Goal: Check status: Check status

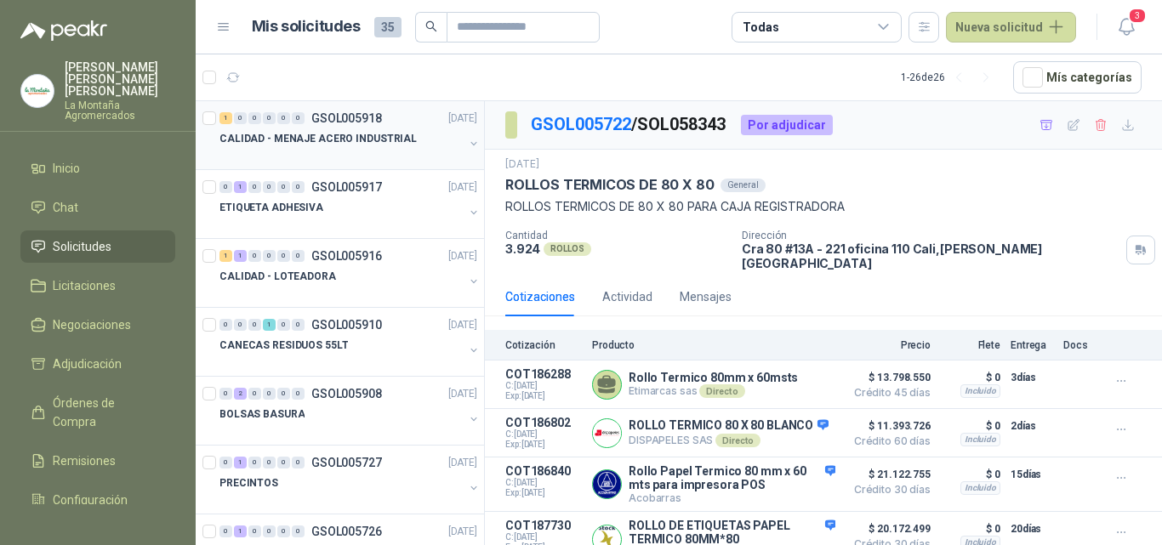
click at [310, 149] on div at bounding box center [341, 156] width 244 height 14
click at [281, 104] on div "1 0 0 0 0 0 GSOL005918 [DATE] CALIDAD - MENAJE ACERO INDUSTRIAL" at bounding box center [340, 135] width 288 height 69
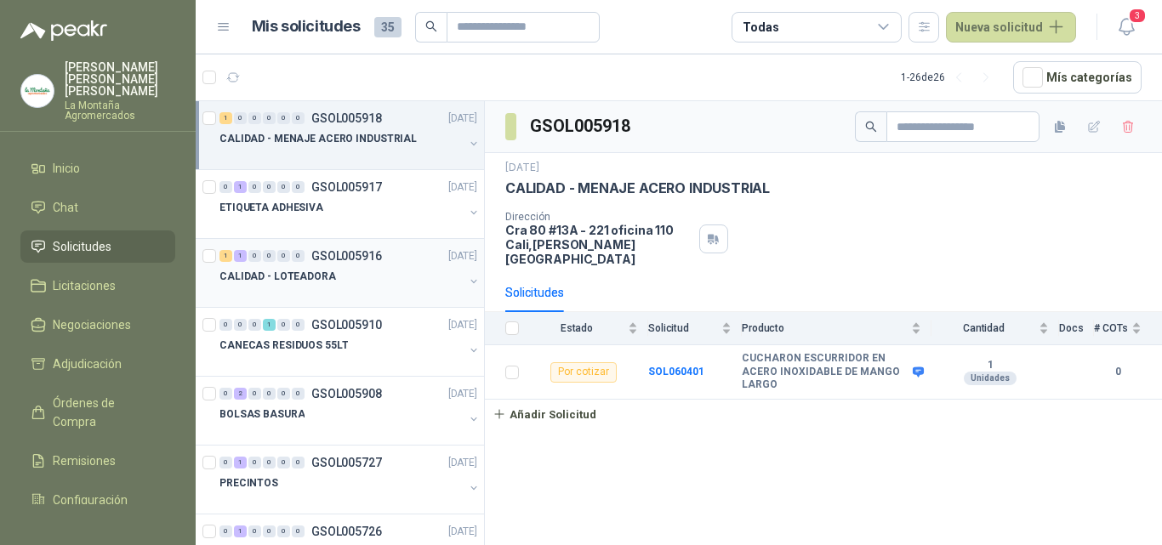
click at [319, 281] on p "CALIDAD - LOTEADORA" at bounding box center [277, 277] width 117 height 16
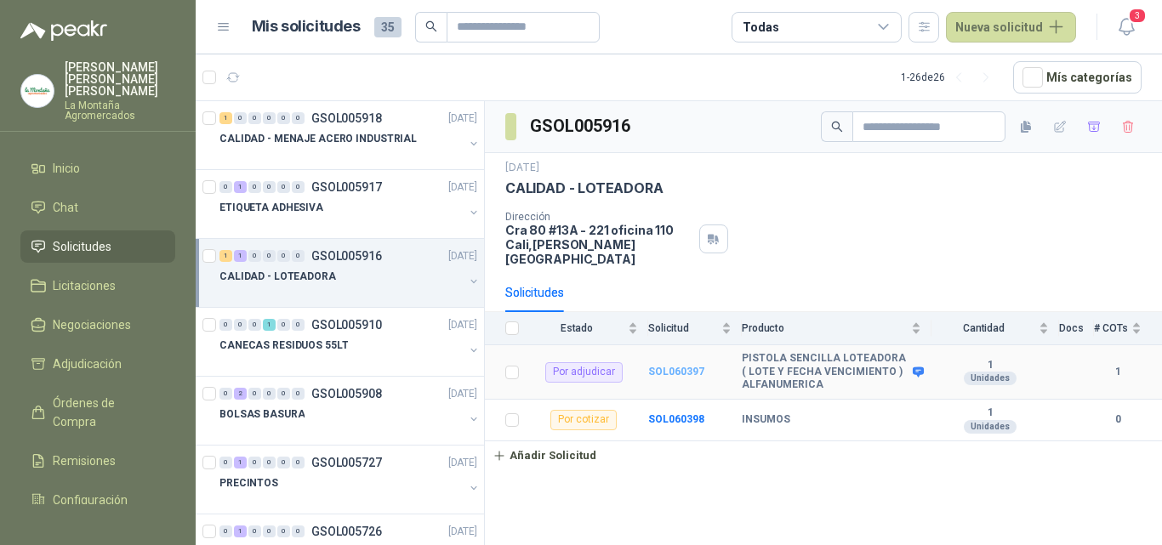
click at [682, 366] on b "SOL060397" at bounding box center [676, 372] width 56 height 12
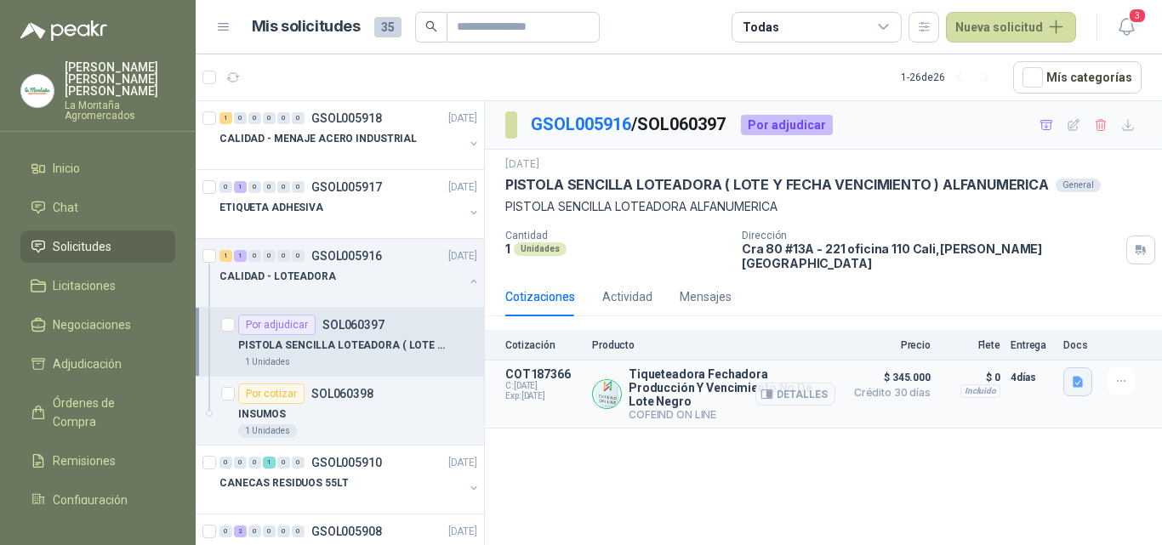
click at [1074, 376] on icon "button" at bounding box center [1077, 381] width 10 height 11
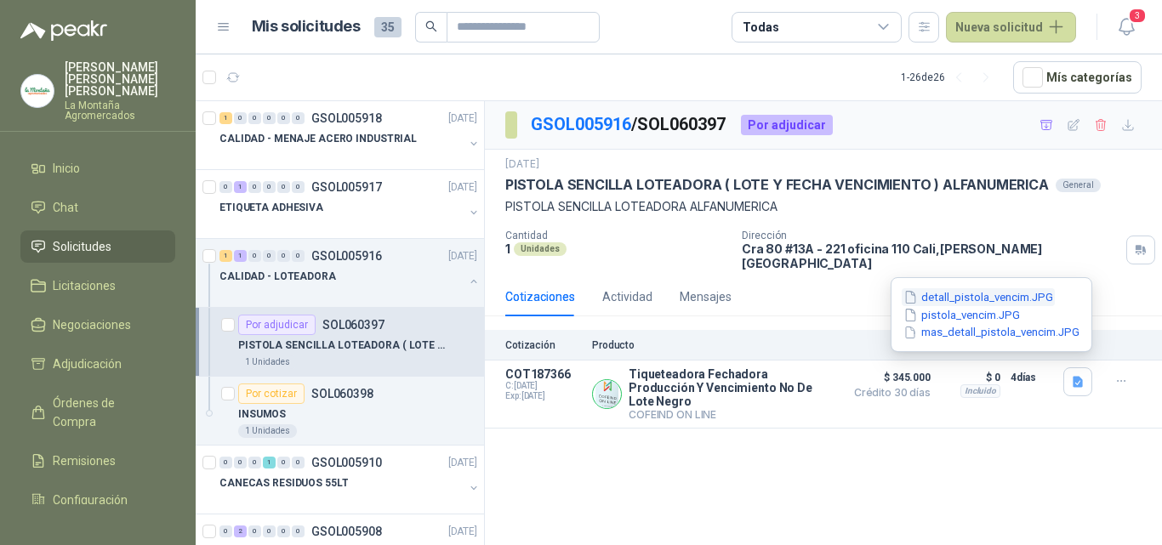
click at [959, 299] on button "detall_pistola_vencim.JPG" at bounding box center [978, 297] width 153 height 18
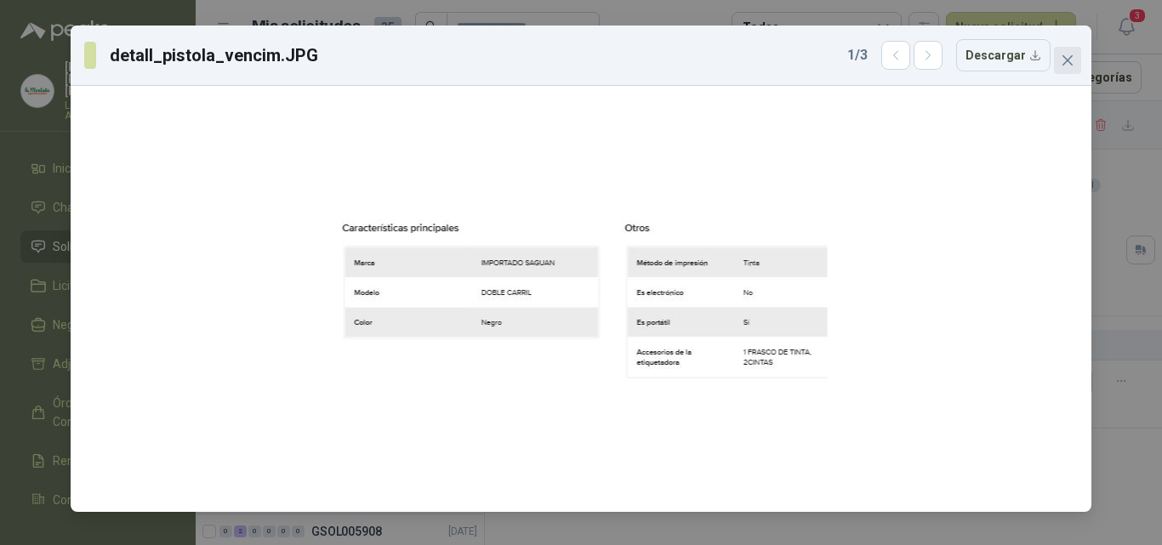
click at [1066, 55] on icon "close" at bounding box center [1068, 61] width 14 height 14
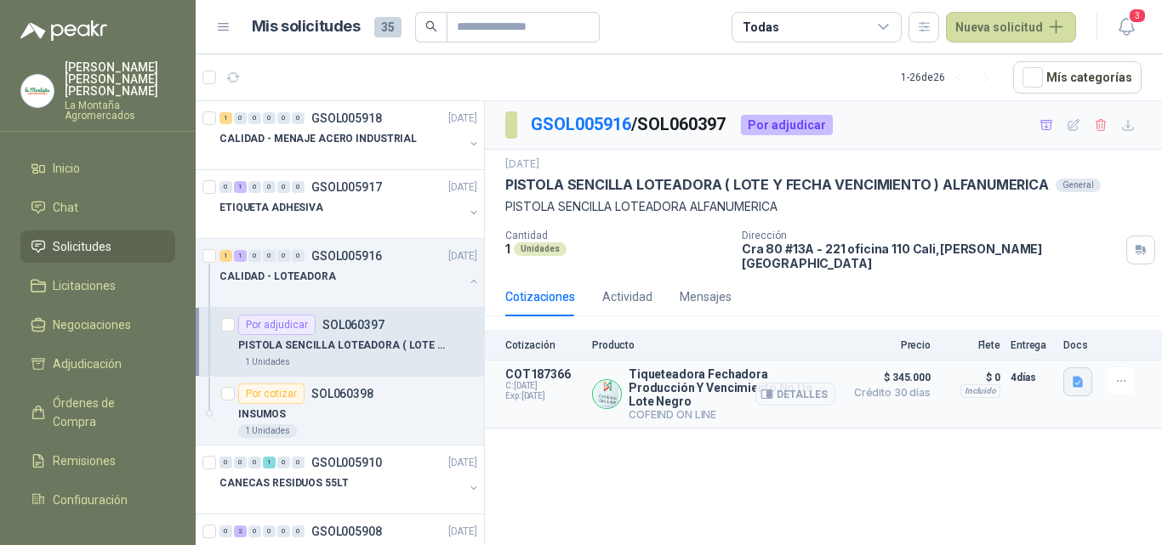
click at [1078, 375] on icon "button" at bounding box center [1078, 382] width 14 height 14
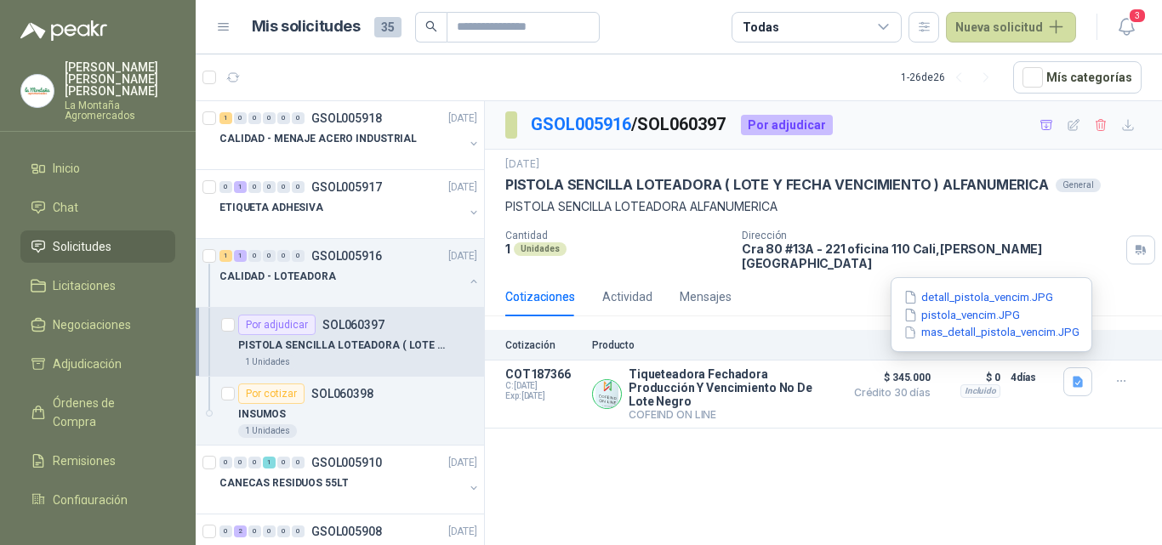
click at [1022, 321] on div "detall_pistola_vencim.JPG pistola_vencim.JPG mas_detall_pistola_vencim.JPG" at bounding box center [991, 314] width 179 height 53
click at [983, 314] on button "pistola_vencim.JPG" at bounding box center [962, 315] width 120 height 18
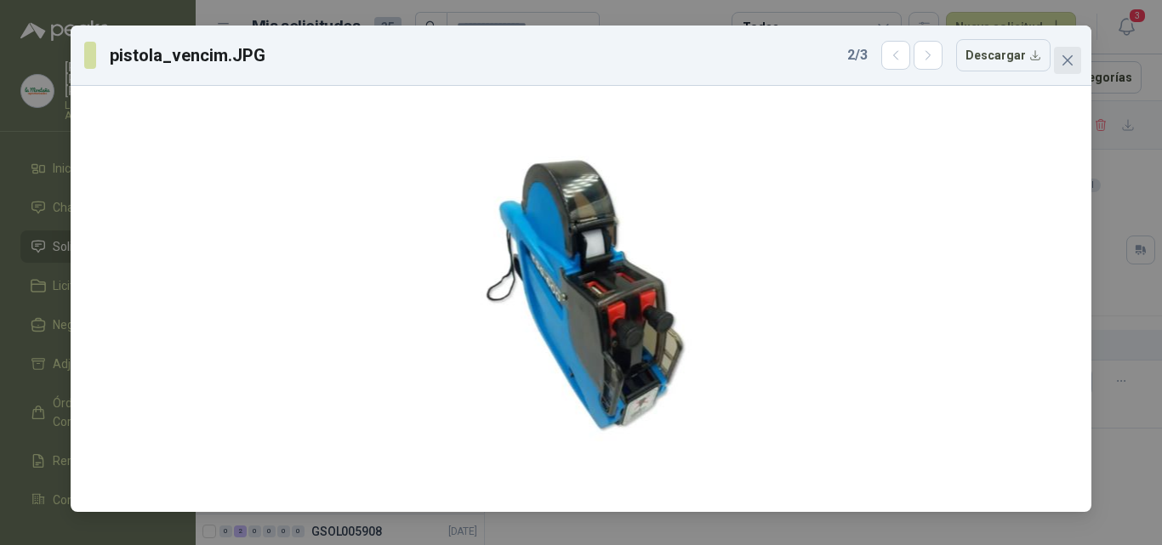
click at [1066, 60] on icon "close" at bounding box center [1067, 60] width 10 height 10
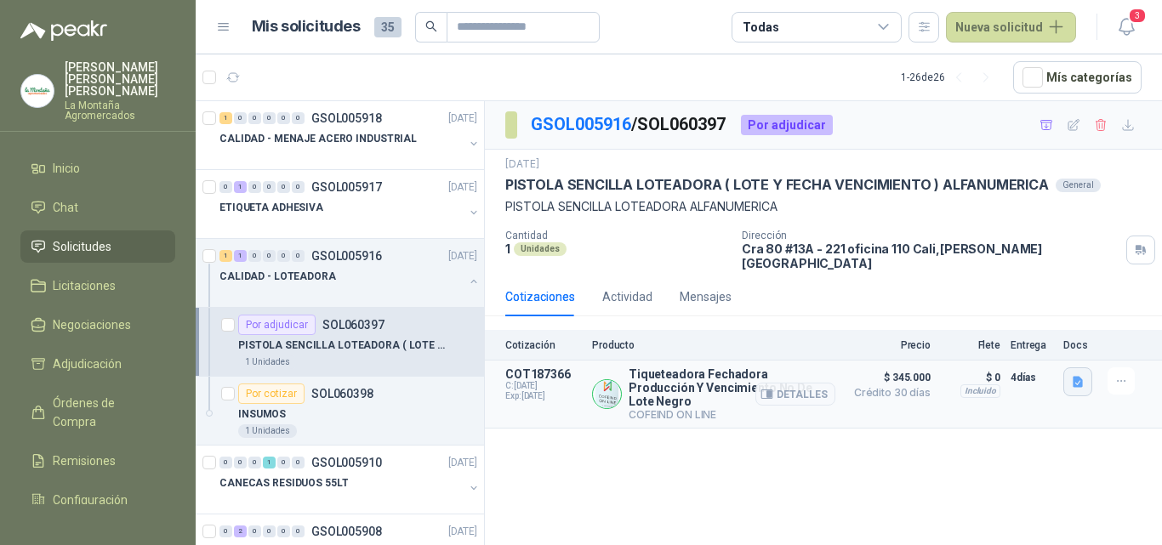
click at [1075, 375] on icon "button" at bounding box center [1078, 382] width 14 height 14
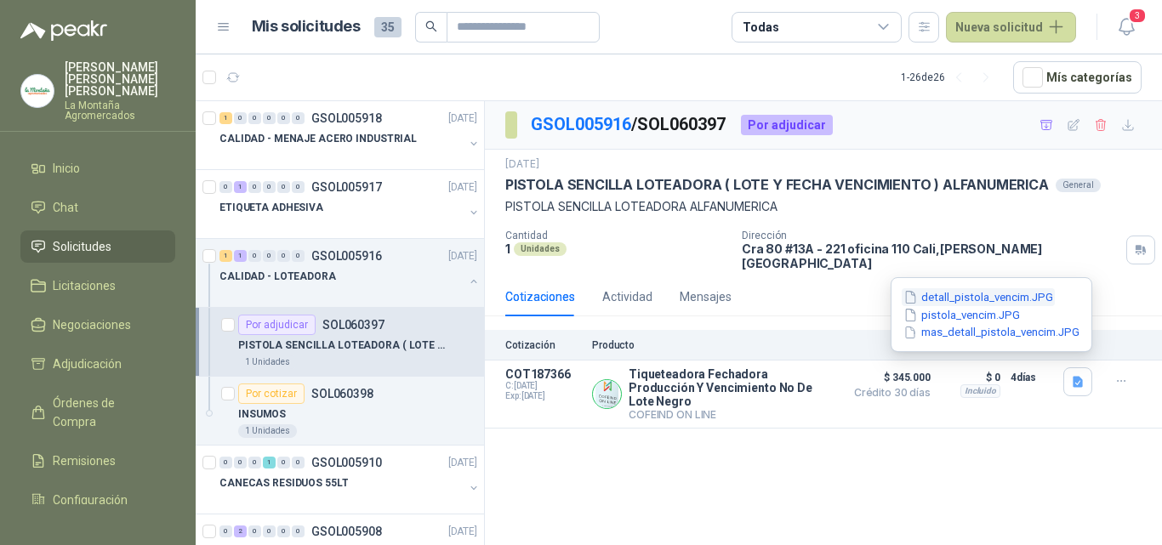
click at [970, 296] on button "detall_pistola_vencim.JPG" at bounding box center [978, 297] width 153 height 18
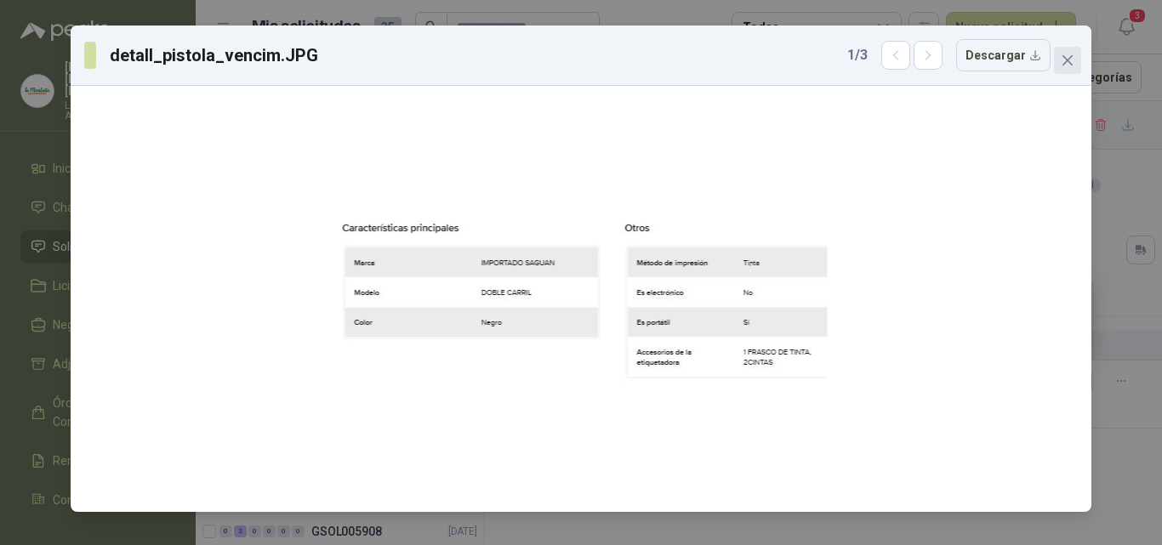
click at [1068, 59] on icon "close" at bounding box center [1067, 60] width 10 height 10
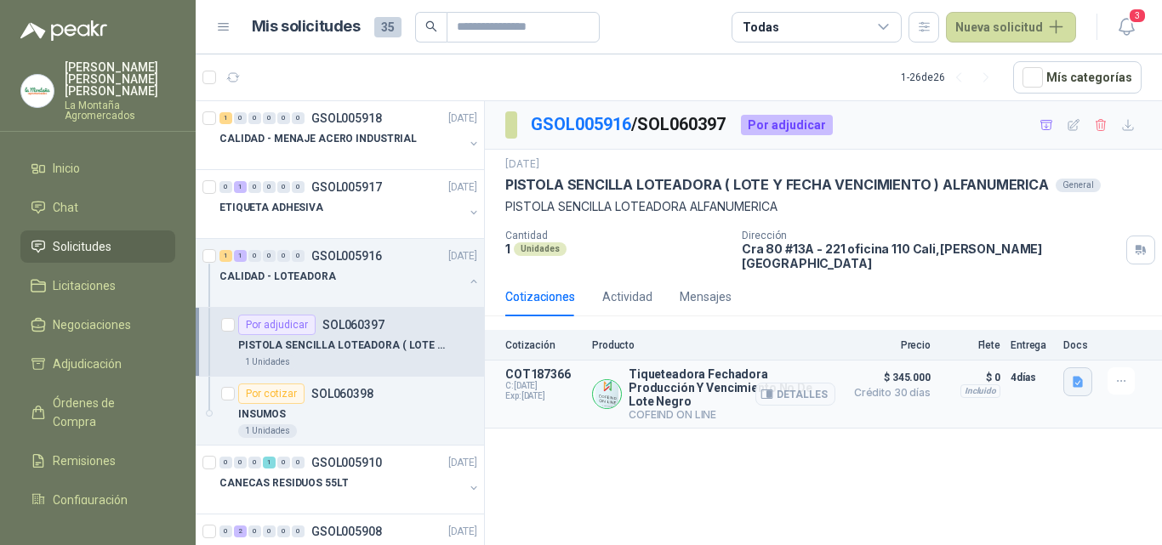
click at [1068, 379] on button "button" at bounding box center [1077, 381] width 29 height 29
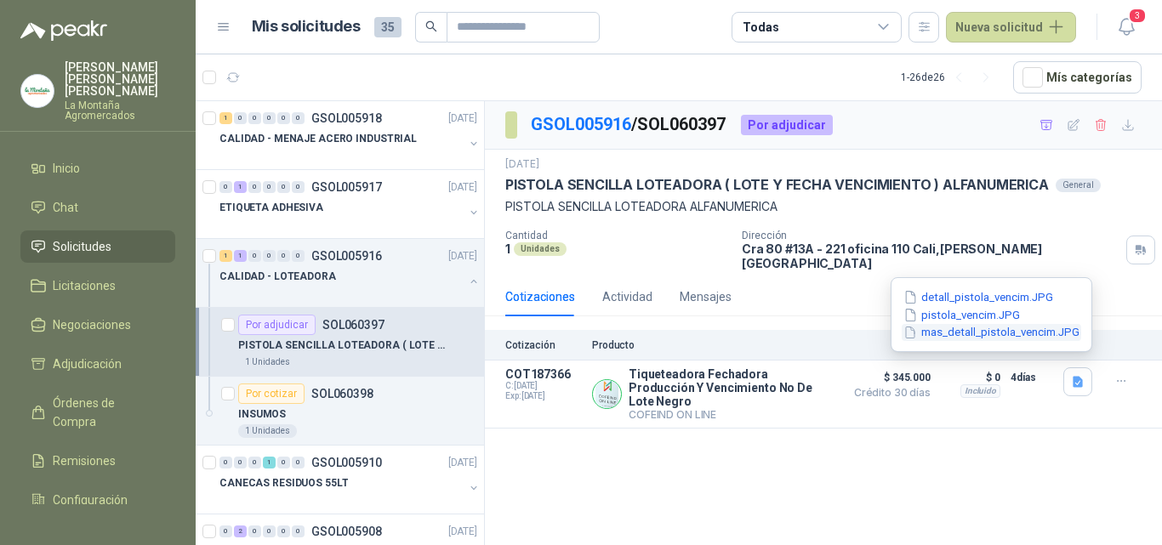
click at [986, 334] on button "mas_detall_pistola_vencim.JPG" at bounding box center [991, 333] width 179 height 18
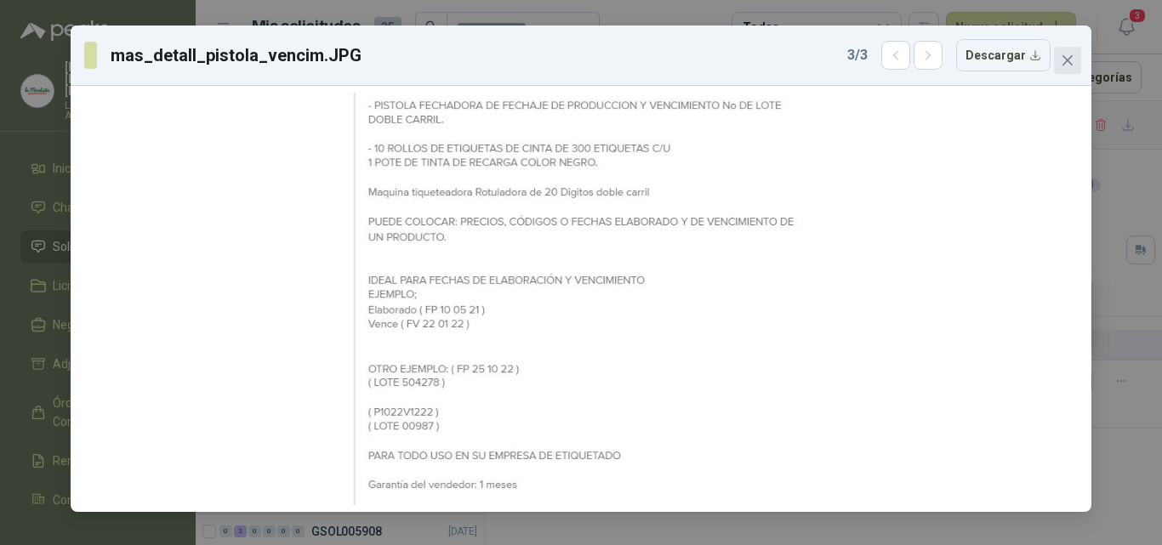
click at [1066, 53] on button "Close" at bounding box center [1067, 60] width 27 height 27
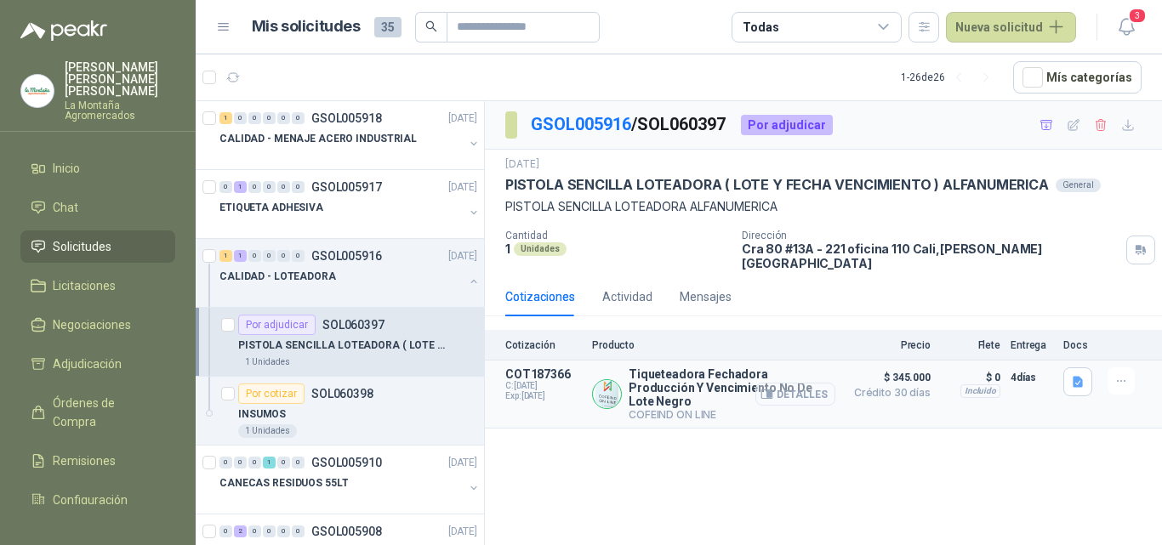
click at [794, 383] on button "Detalles" at bounding box center [795, 394] width 80 height 23
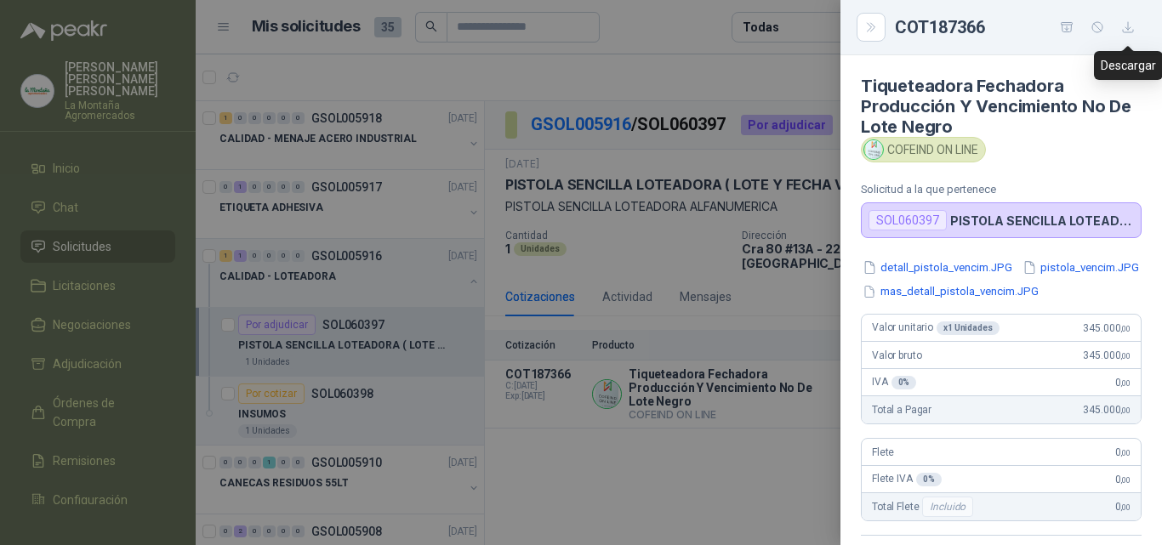
click at [1124, 36] on button "button" at bounding box center [1127, 27] width 27 height 27
